Goal: Task Accomplishment & Management: Use online tool/utility

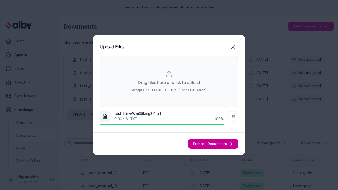
click at [213, 144] on span "Process Documents" at bounding box center [210, 143] width 34 height 5
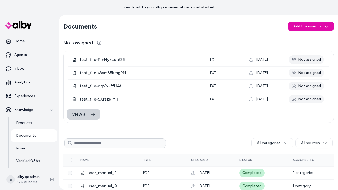
click at [87, 110] on link "View all" at bounding box center [84, 114] width 34 height 11
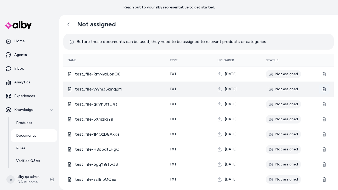
click at [324, 89] on icon at bounding box center [324, 89] width 4 height 4
